Goal: Task Accomplishment & Management: Use online tool/utility

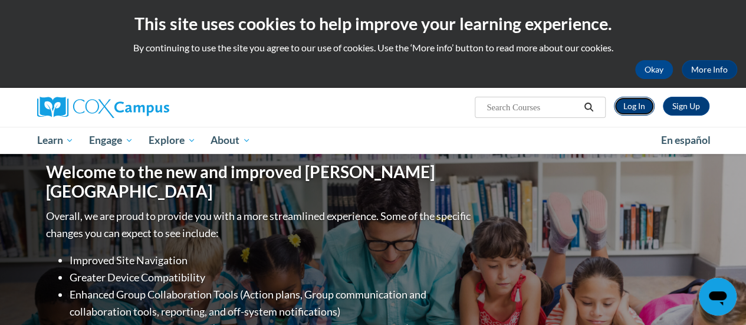
click at [633, 107] on link "Log In" at bounding box center [634, 106] width 41 height 19
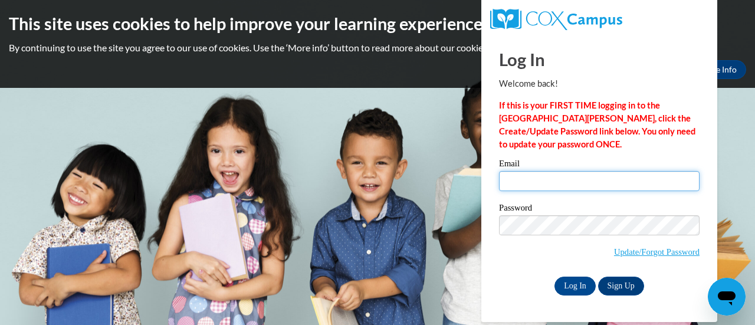
click at [545, 182] on input "Email" at bounding box center [599, 181] width 200 height 20
type input "amcclendon11@ivytech.edu"
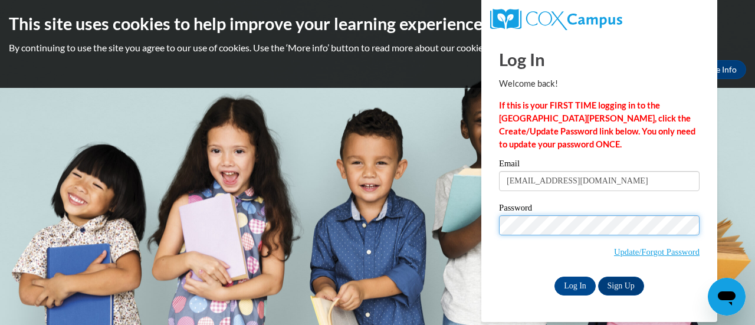
click at [554, 277] on input "Log In" at bounding box center [574, 286] width 41 height 19
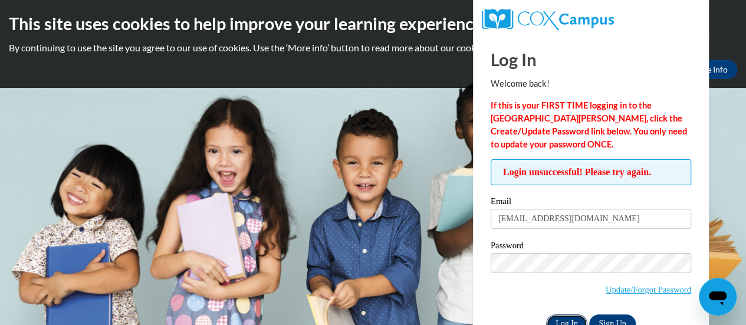
click at [559, 323] on input "Log In" at bounding box center [566, 323] width 41 height 19
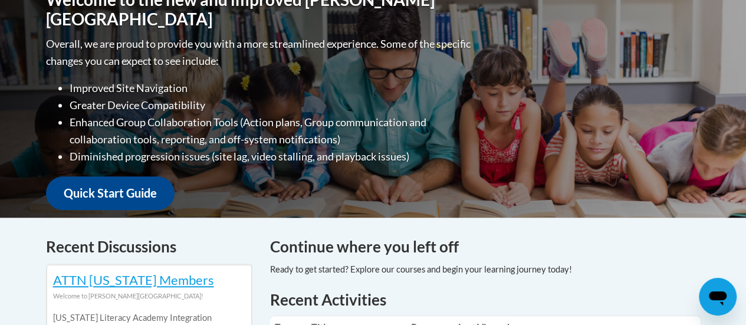
scroll to position [568, 0]
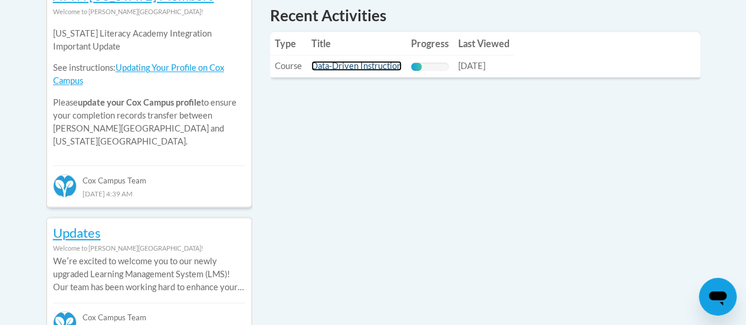
click at [364, 68] on link "Data-Driven Instruction" at bounding box center [356, 66] width 90 height 10
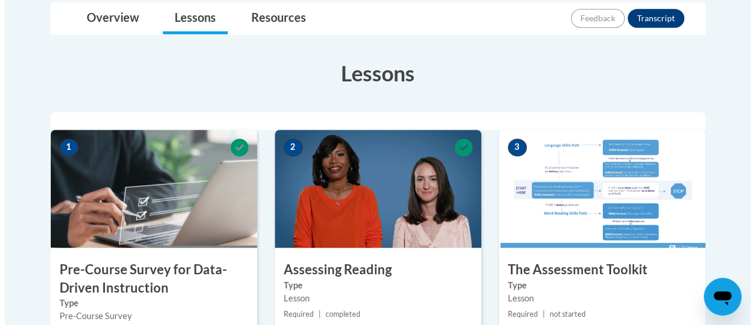
scroll to position [568, 0]
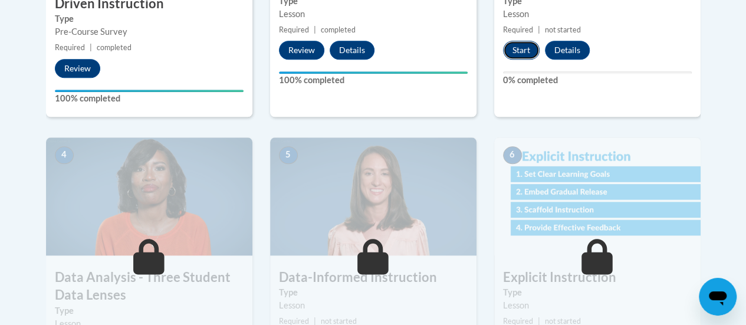
click at [521, 50] on button "Start" at bounding box center [521, 50] width 37 height 19
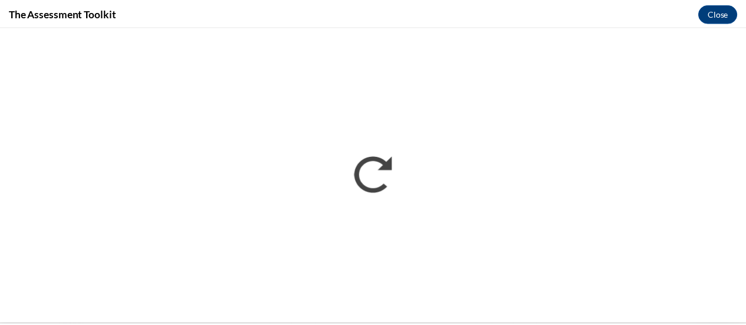
scroll to position [0, 0]
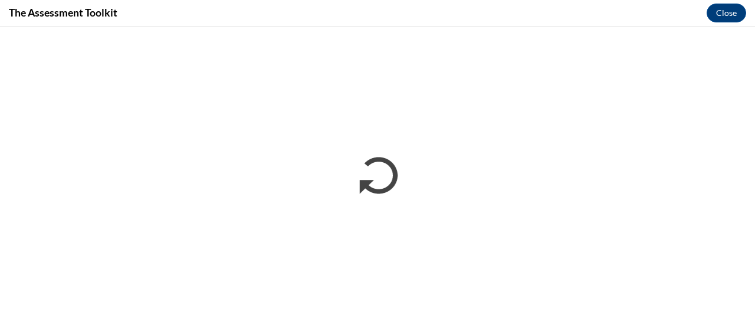
click at [318, 16] on div "The Assessment Toolkit Close" at bounding box center [377, 13] width 755 height 27
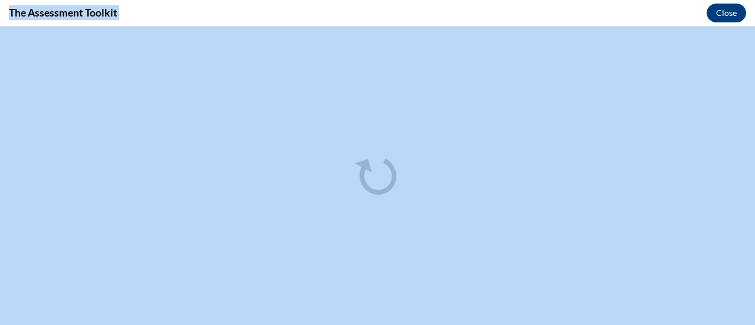
drag, startPoint x: 318, startPoint y: 16, endPoint x: 306, endPoint y: -42, distance: 59.1
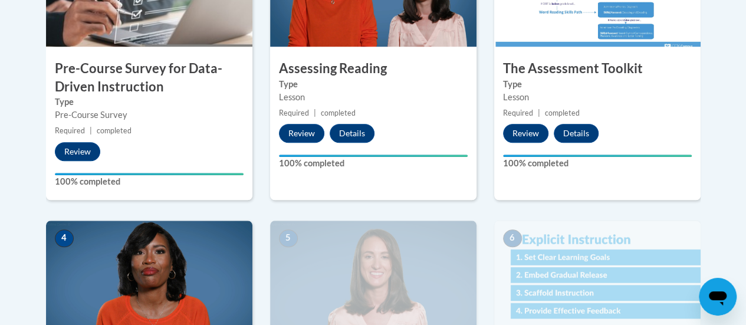
scroll to position [499, 0]
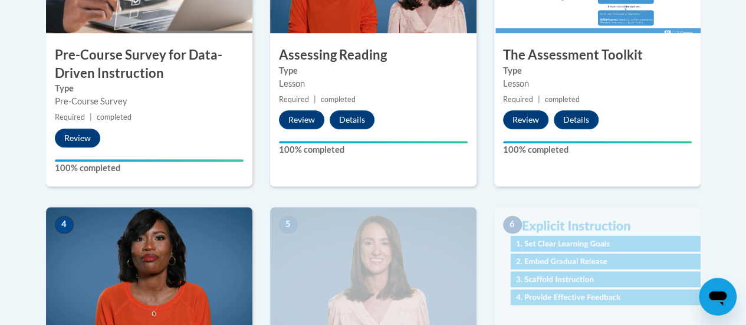
drag, startPoint x: 728, startPoint y: 165, endPoint x: 719, endPoint y: 198, distance: 34.0
click at [719, 198] on body "This site uses cookies to help improve your learning experience. By continuing …" at bounding box center [373, 266] width 746 height 1531
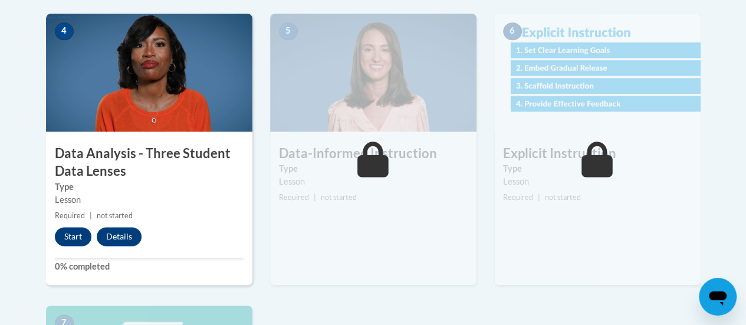
scroll to position [751, 0]
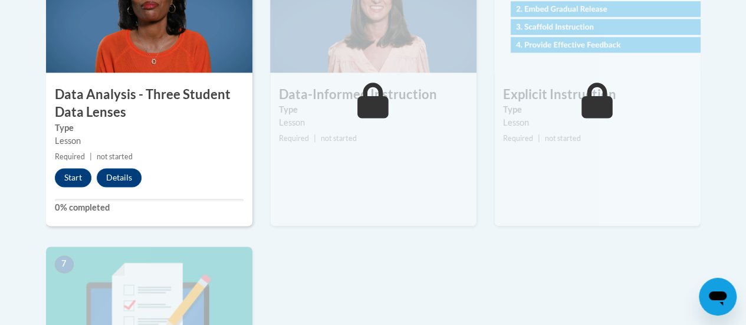
click at [744, 208] on body "This site uses cookies to help improve your learning experience. By continuing …" at bounding box center [373, 14] width 746 height 1531
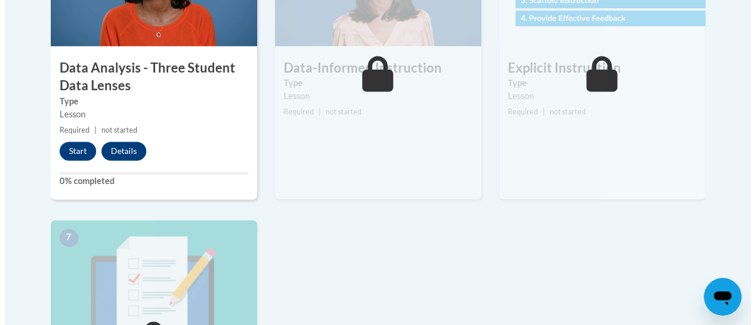
scroll to position [788, 0]
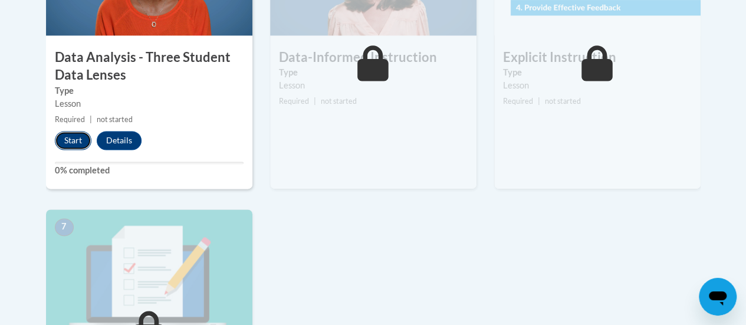
click at [68, 139] on button "Start" at bounding box center [73, 140] width 37 height 19
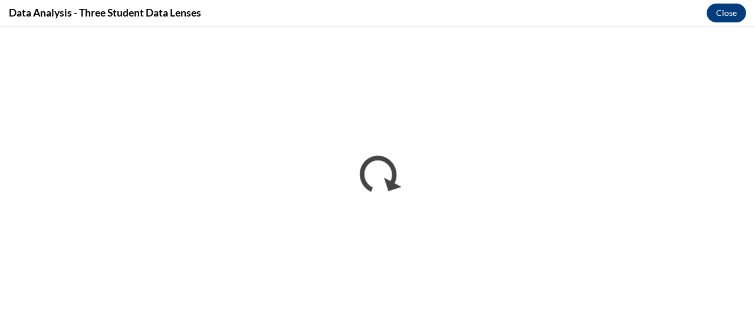
scroll to position [0, 0]
